Goal: Task Accomplishment & Management: Manage account settings

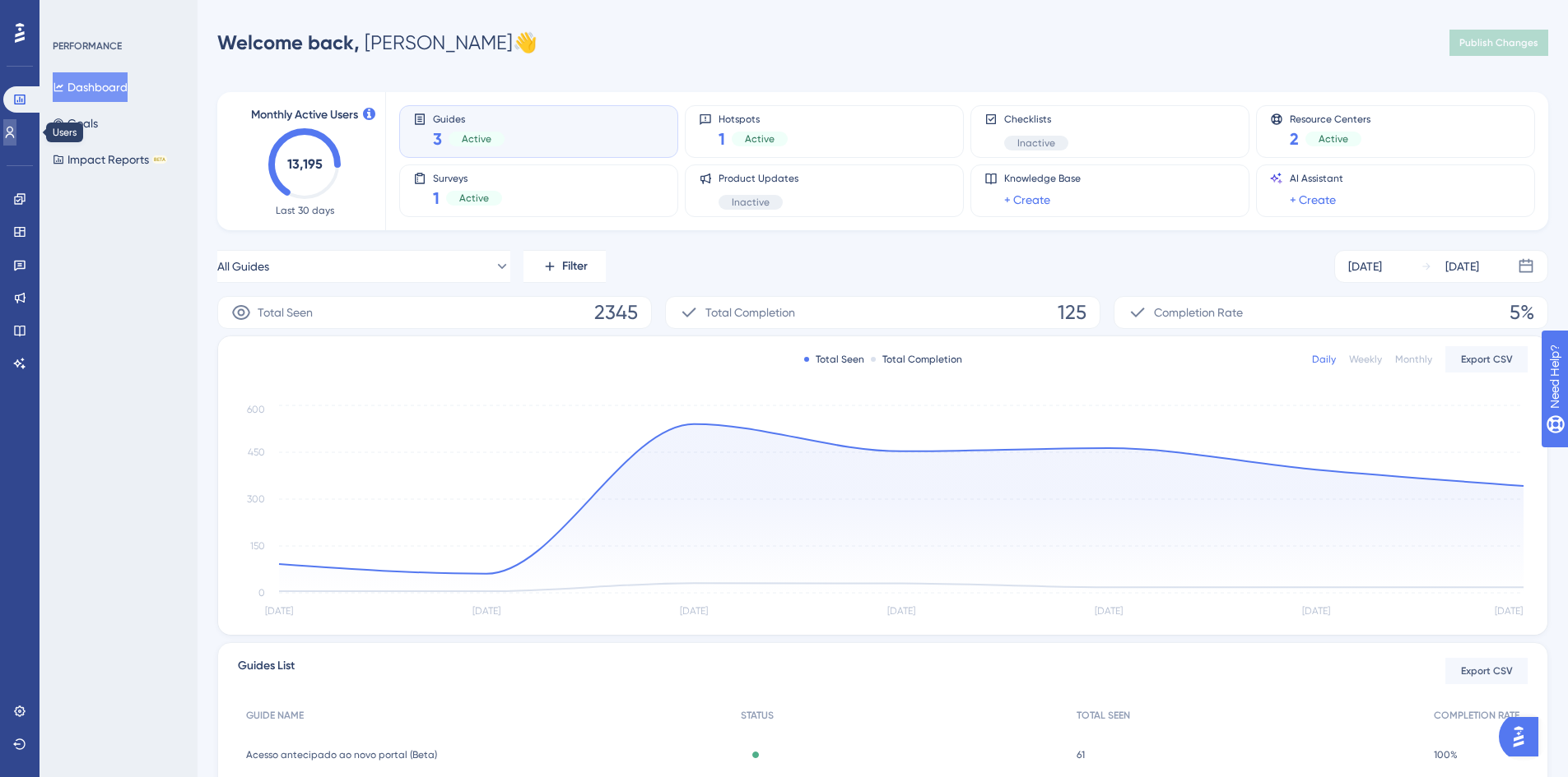
click at [13, 127] on icon at bounding box center [10, 132] width 13 height 13
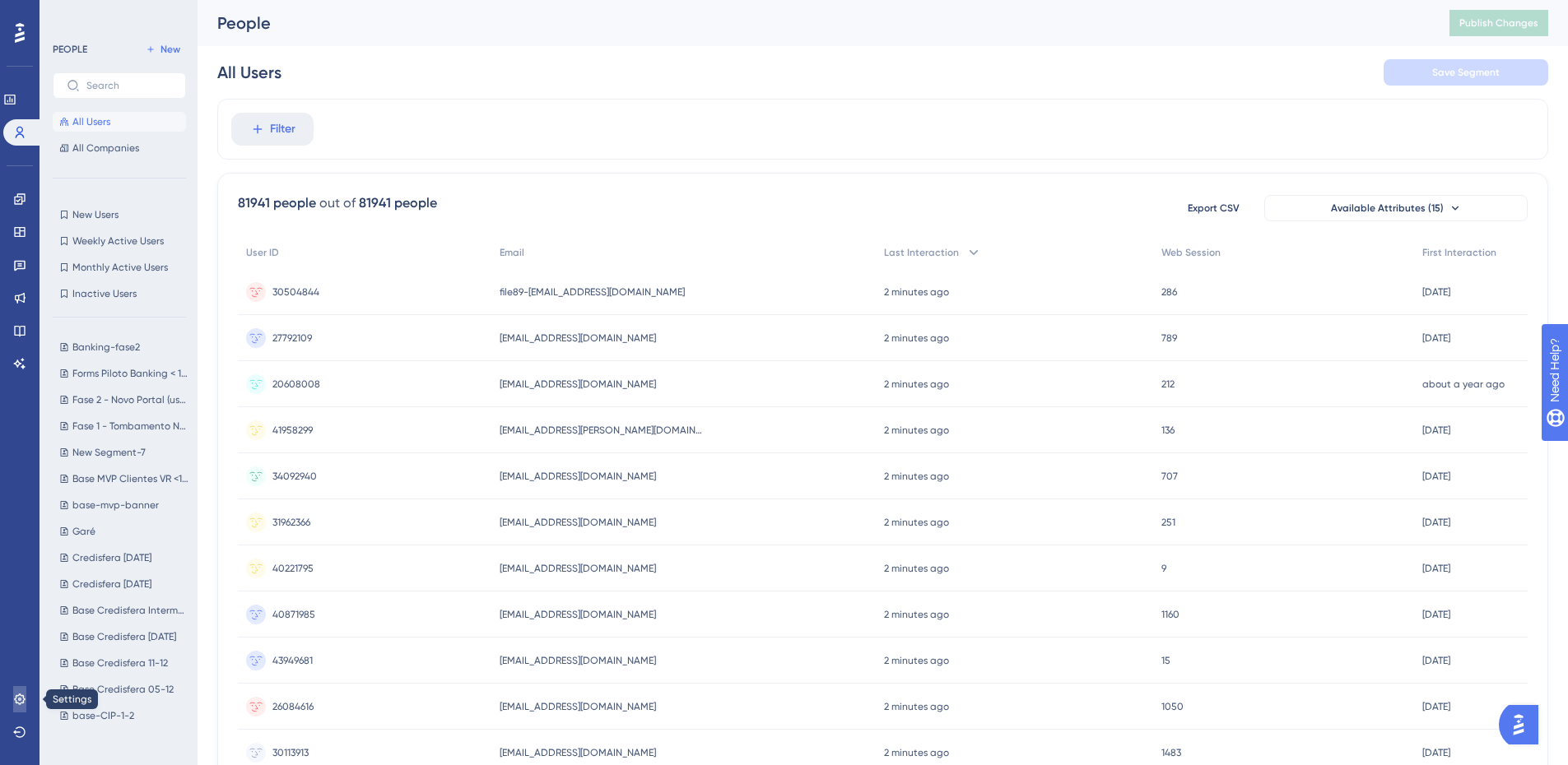
click at [18, 703] on icon at bounding box center [19, 698] width 10 height 10
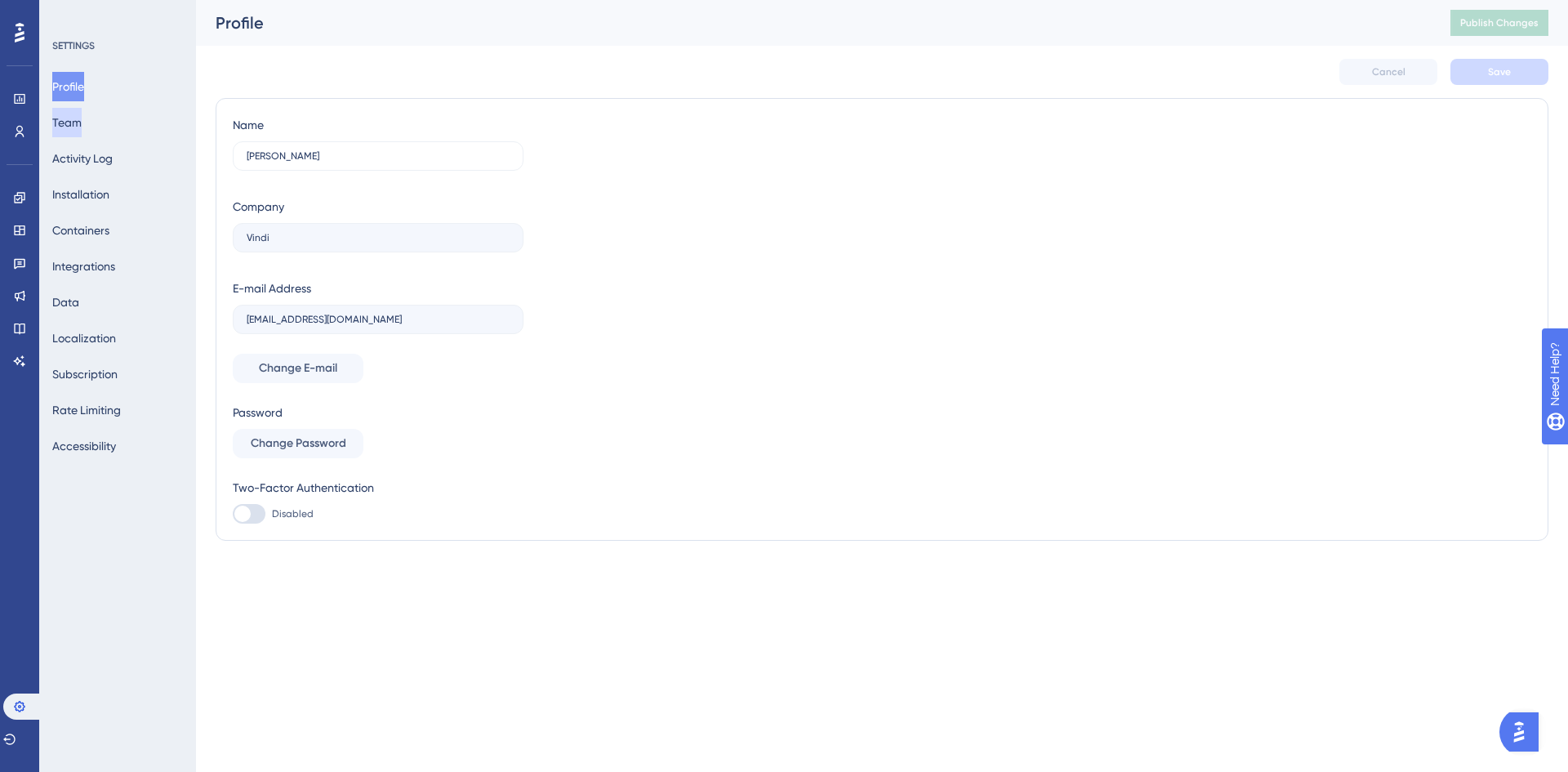
click at [79, 125] on button "Team" at bounding box center [67, 123] width 30 height 30
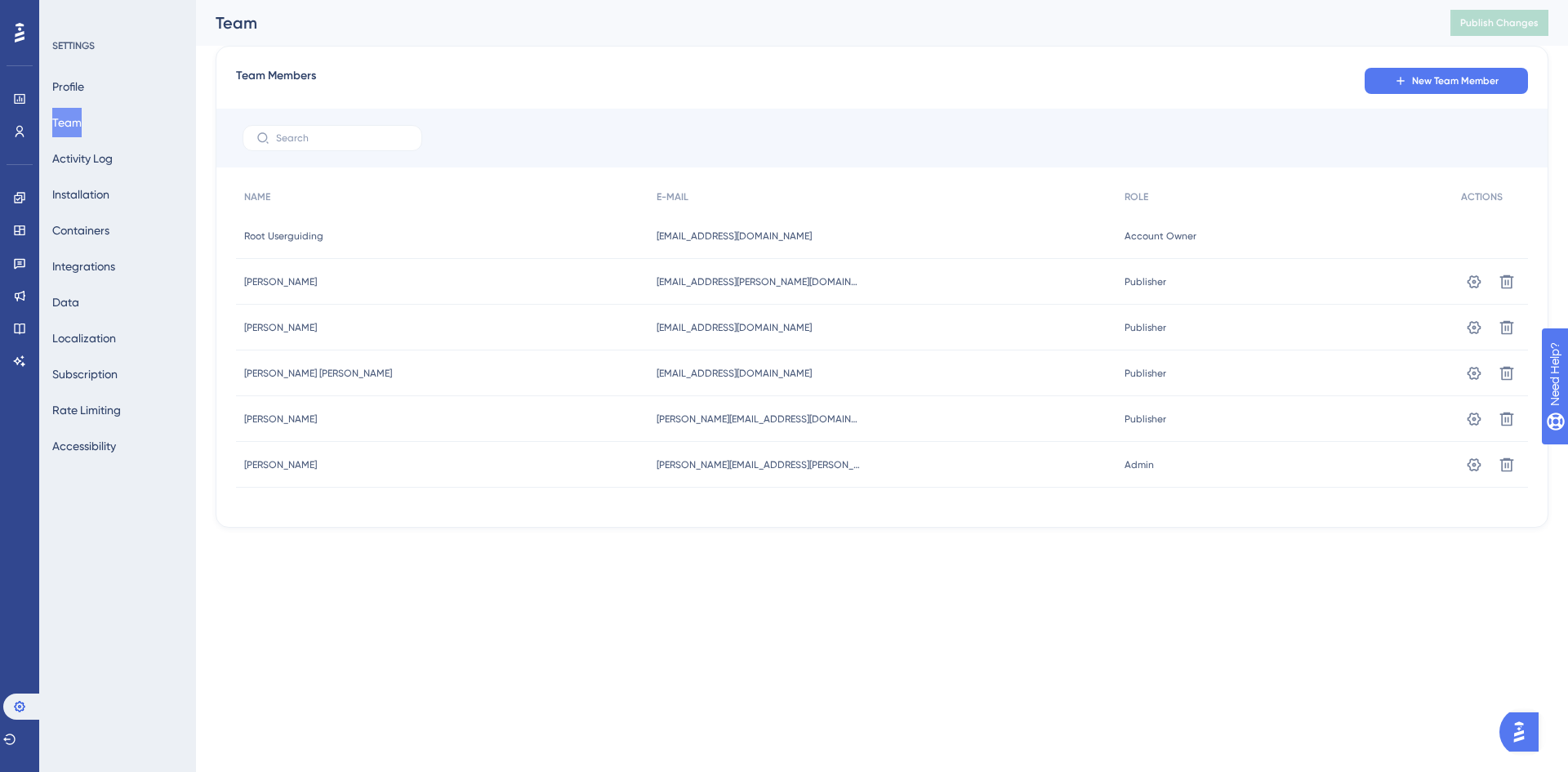
click at [696, 0] on html "Performance Users Engagement Widgets Feedback Product Updates Knowledge Base AI…" at bounding box center [784, 0] width 1568 height 0
